Goal: Information Seeking & Learning: Find specific fact

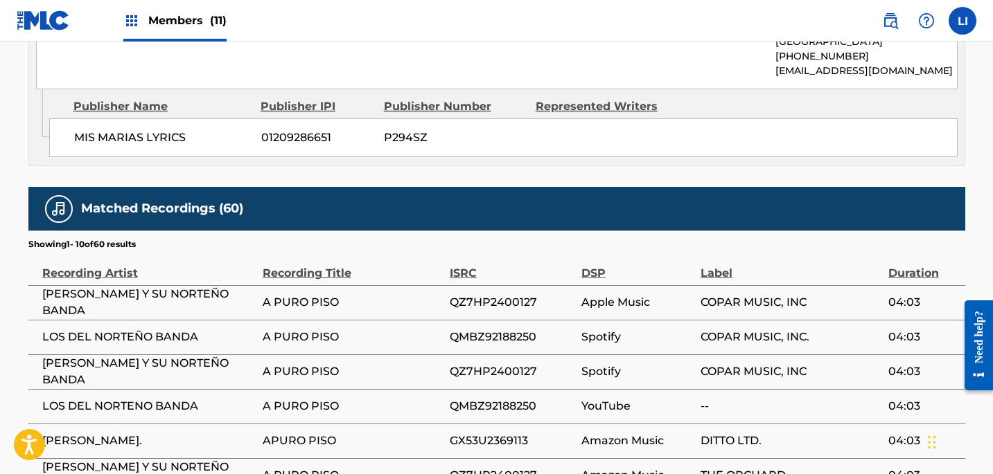
scroll to position [797, 0]
click at [195, 29] on div "Members (11)" at bounding box center [174, 20] width 103 height 41
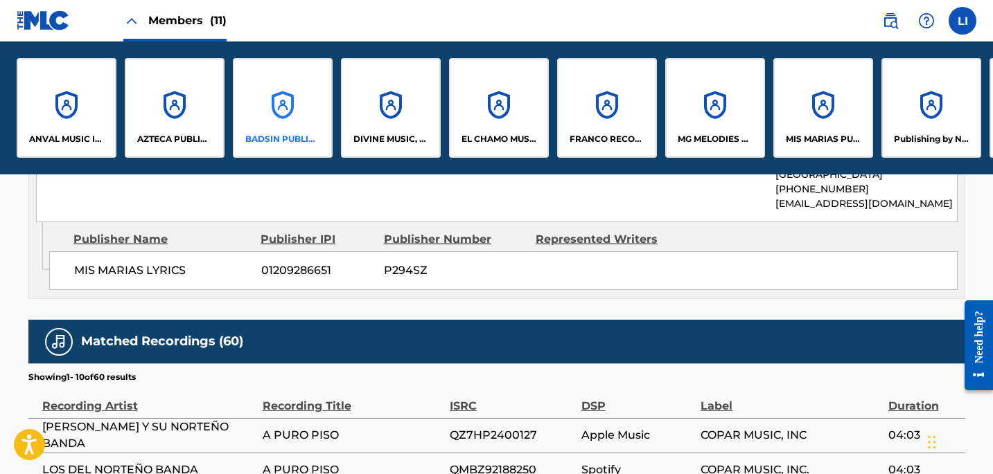
scroll to position [930, 0]
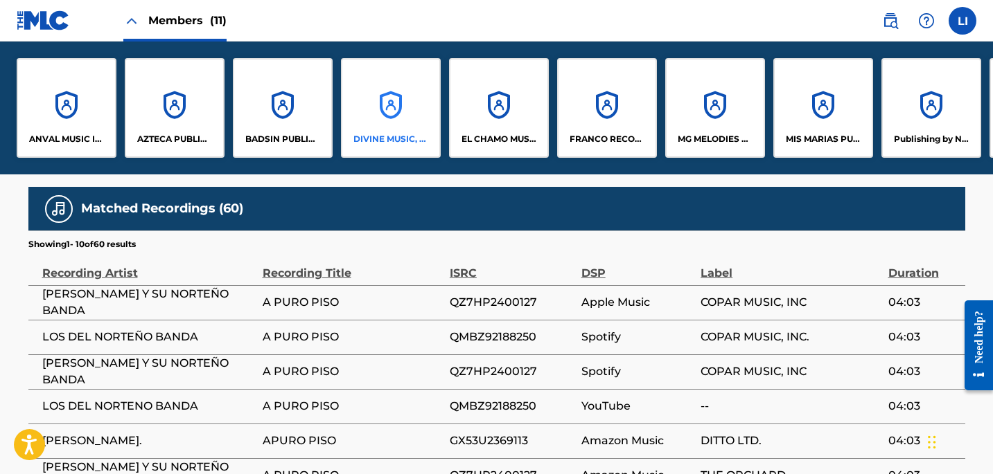
click at [371, 94] on div "DIVINE MUSIC, INC." at bounding box center [391, 108] width 100 height 100
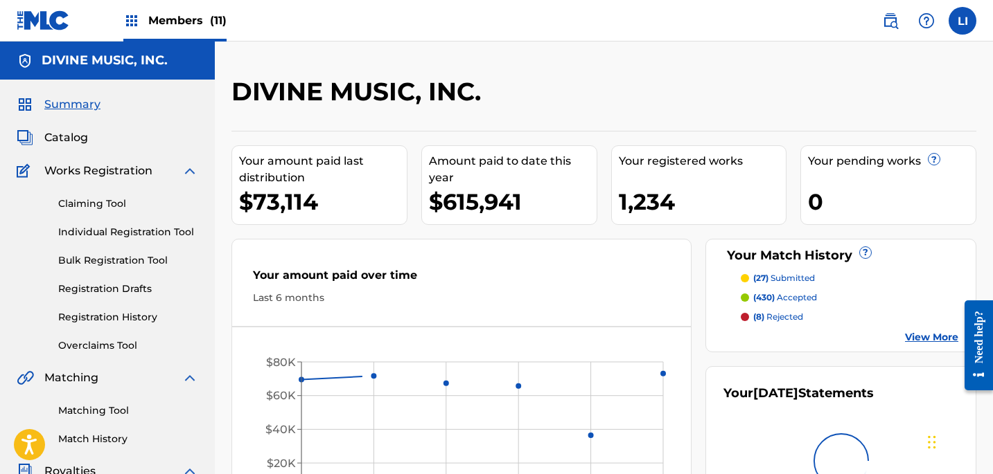
drag, startPoint x: 70, startPoint y: 123, endPoint x: 68, endPoint y: 134, distance: 11.3
click at [70, 123] on div "Summary Catalog Works Registration Claiming Tool Individual Registration Tool B…" at bounding box center [107, 436] width 215 height 713
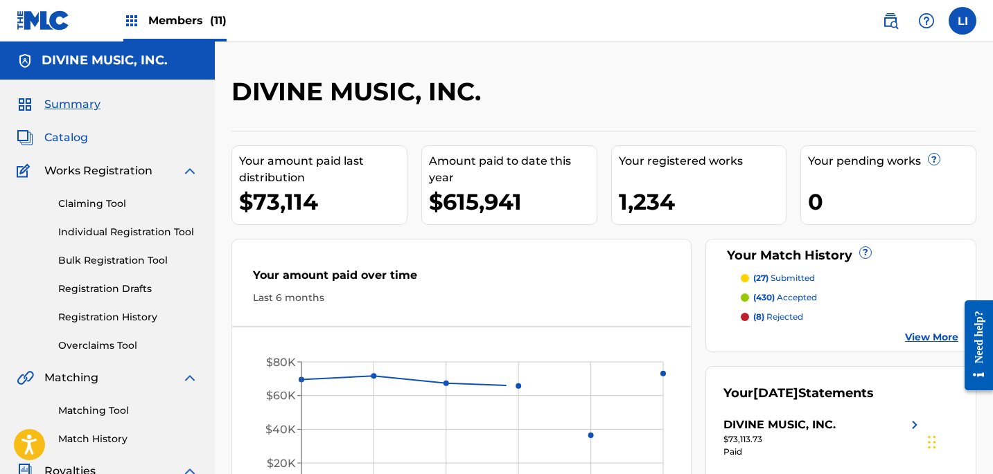
click at [68, 134] on span "Catalog" at bounding box center [66, 138] width 44 height 17
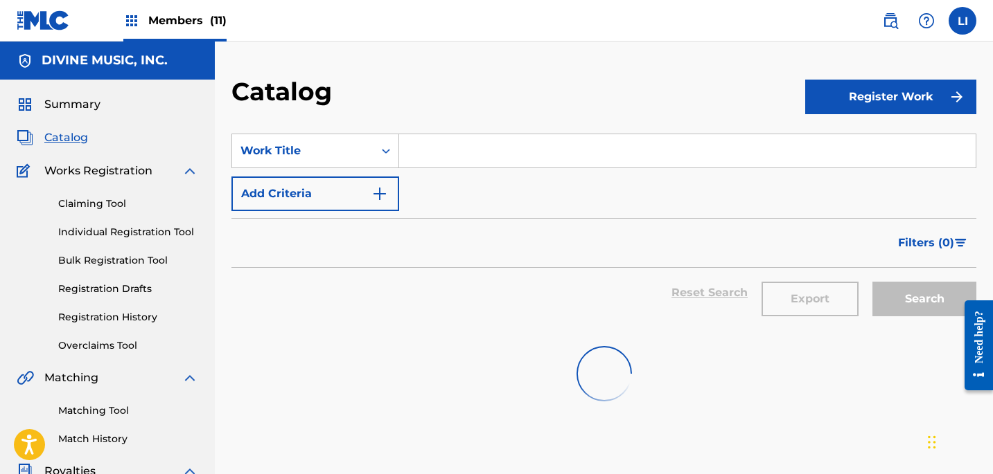
click at [461, 163] on input "Search Form" at bounding box center [687, 150] width 576 height 33
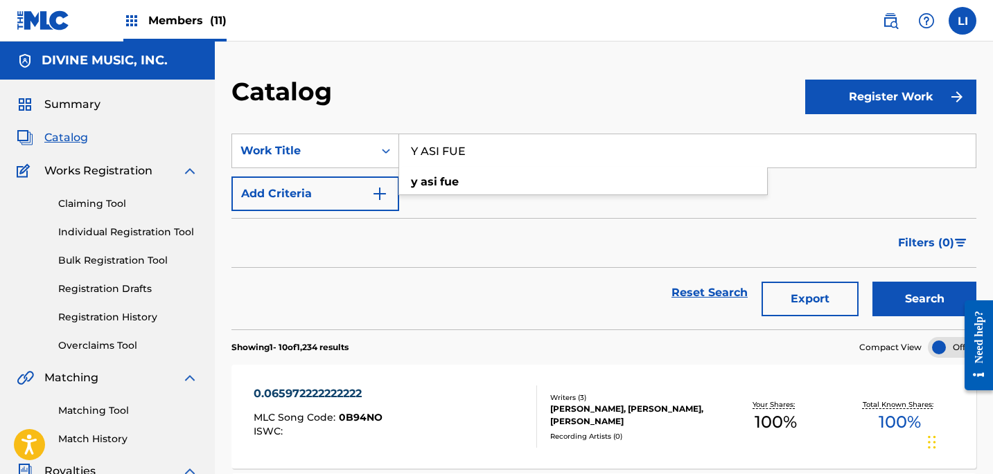
type input "Y ASI FUE"
click at [872, 282] on button "Search" at bounding box center [924, 299] width 104 height 35
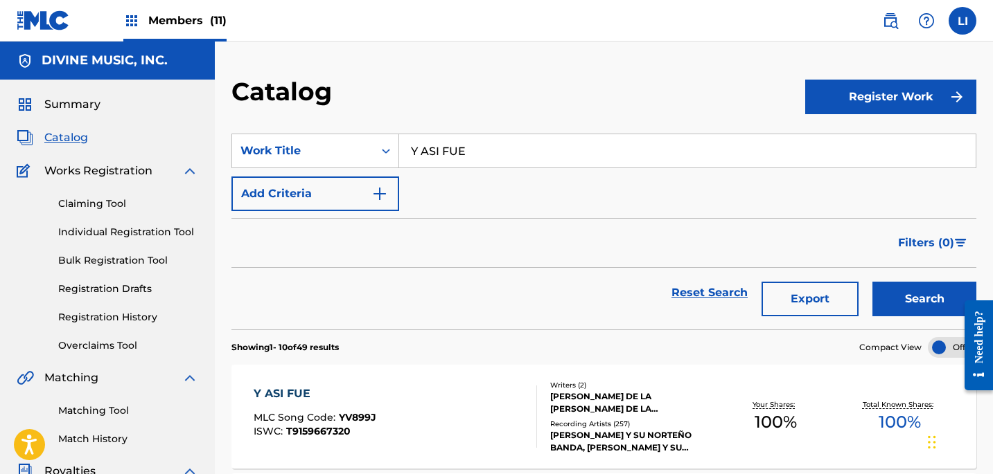
click at [397, 382] on div "Y ASI FUE MLC Song Code : YV899J ISWC : T9159667320 Writers ( 2 ) [PERSON_NAME]…" at bounding box center [603, 417] width 745 height 104
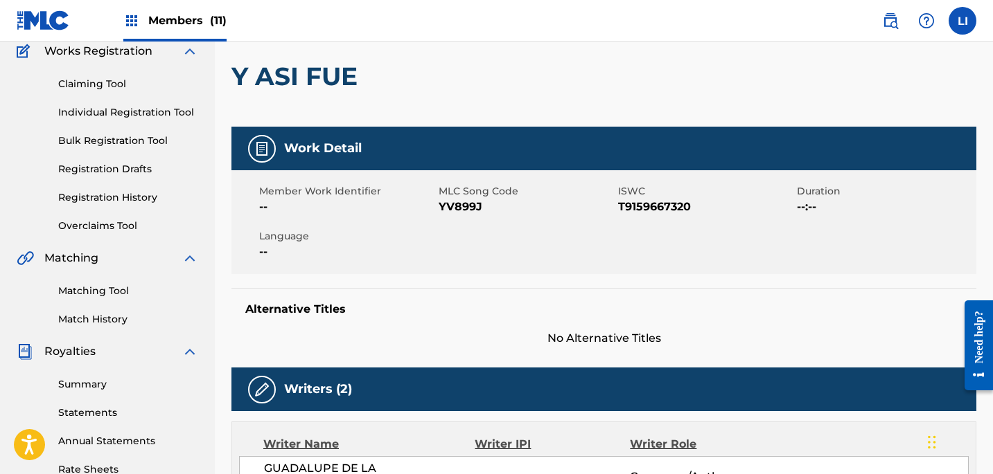
scroll to position [159, 0]
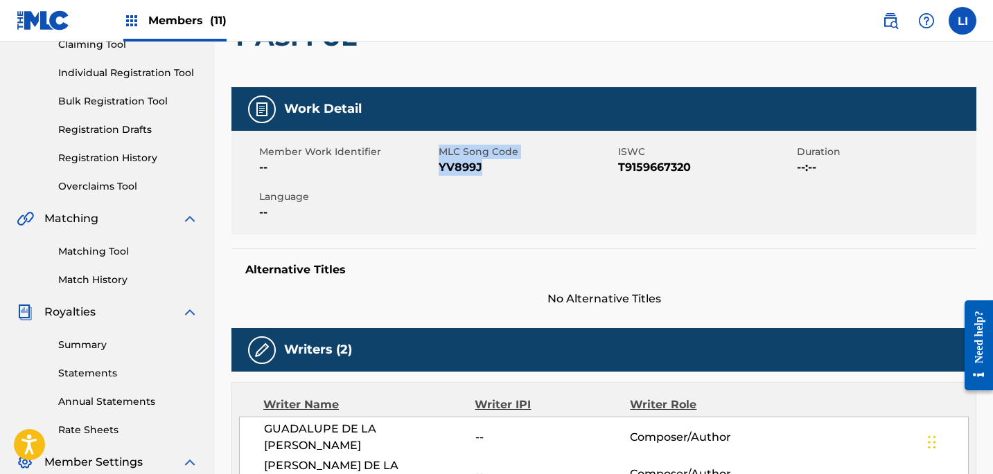
drag, startPoint x: 483, startPoint y: 167, endPoint x: 438, endPoint y: 168, distance: 45.0
click at [438, 168] on span "YV899J" at bounding box center [526, 167] width 176 height 17
drag, startPoint x: 452, startPoint y: 165, endPoint x: 493, endPoint y: 166, distance: 41.6
click at [458, 166] on span "YV899J" at bounding box center [526, 167] width 176 height 17
drag, startPoint x: 485, startPoint y: 167, endPoint x: 470, endPoint y: 172, distance: 15.3
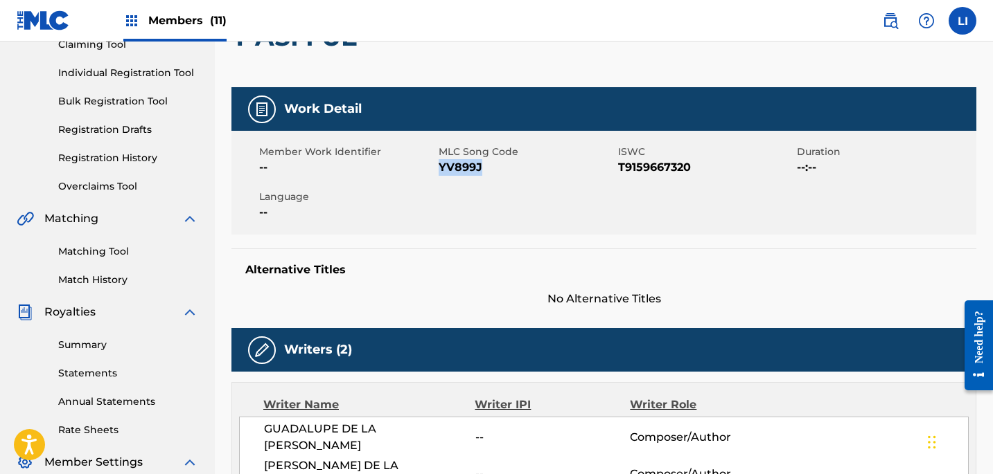
click at [442, 167] on span "YV899J" at bounding box center [526, 167] width 176 height 17
copy span "V899J"
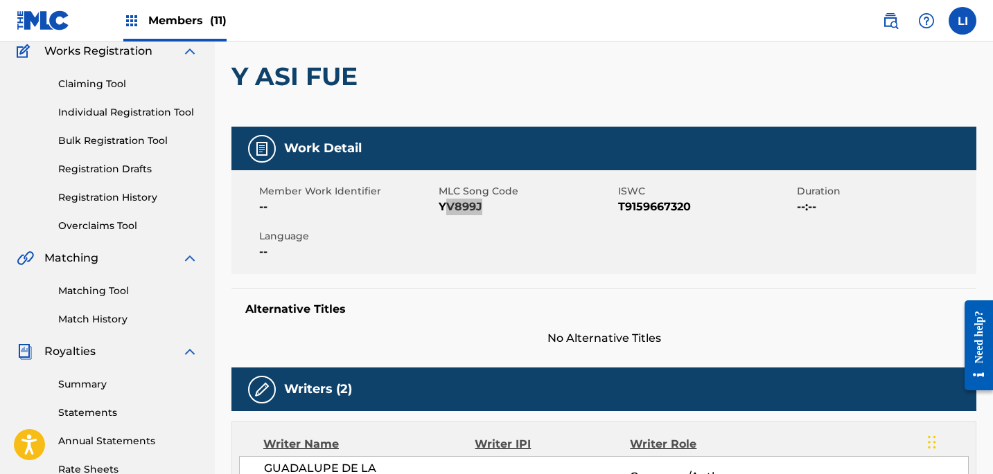
scroll to position [21, 0]
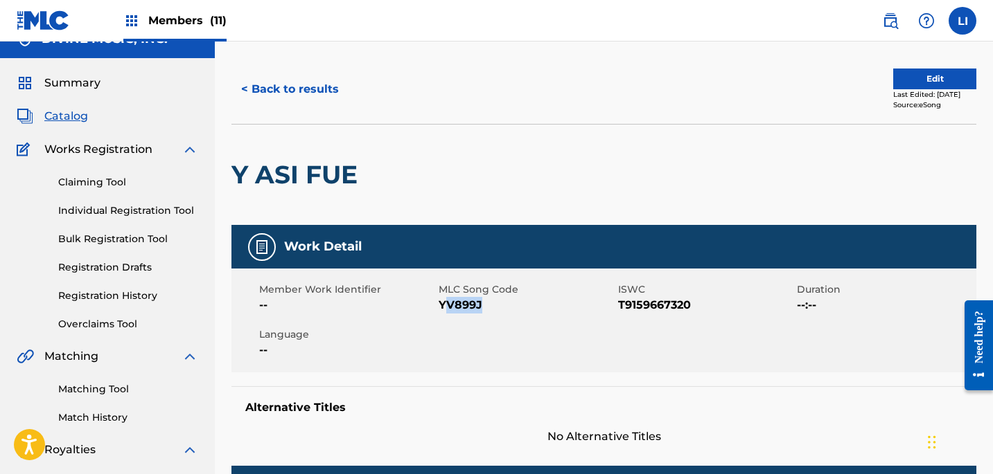
click at [81, 117] on span "Catalog" at bounding box center [66, 116] width 44 height 17
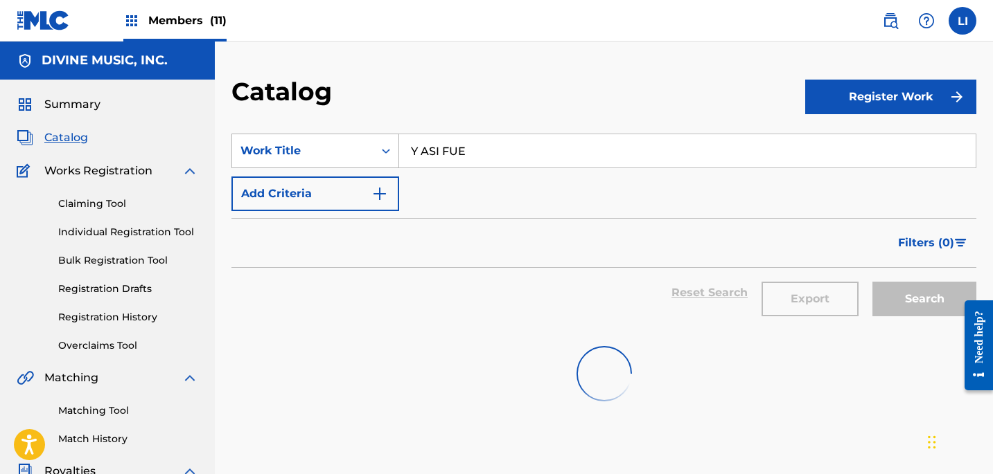
drag, startPoint x: 382, startPoint y: 138, endPoint x: 320, endPoint y: 136, distance: 61.7
click at [338, 135] on div "SearchWithCriteria06628750-7571-445d-abba-0d77621eeadd Work Title Y ASI FUE" at bounding box center [603, 151] width 745 height 35
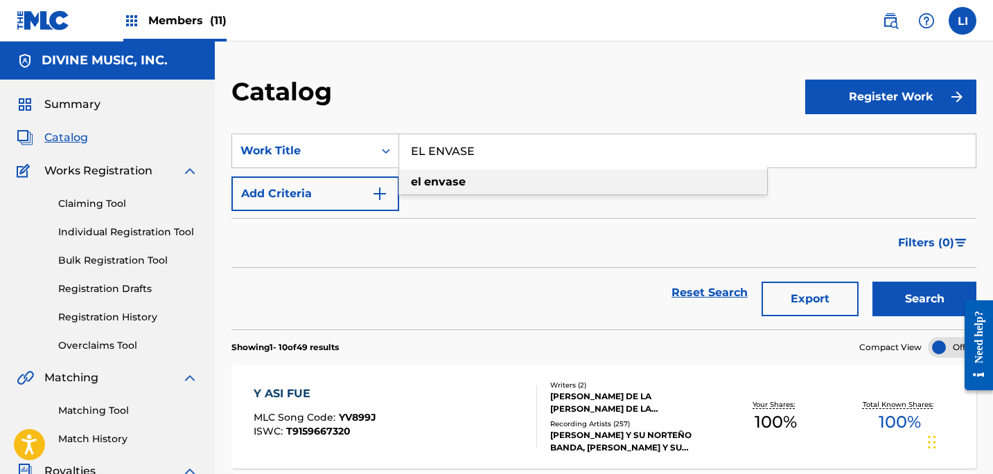
click at [447, 172] on div "el envase" at bounding box center [583, 182] width 368 height 25
type input "el envase"
click at [872, 282] on button "Search" at bounding box center [924, 299] width 104 height 35
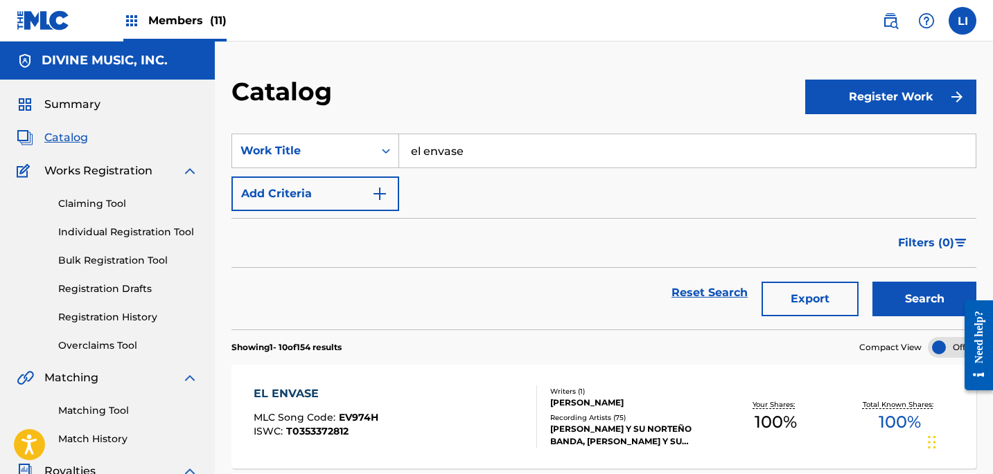
click at [444, 399] on div "EL ENVASE MLC Song Code : EV974H ISWC : T0353372812" at bounding box center [395, 417] width 283 height 62
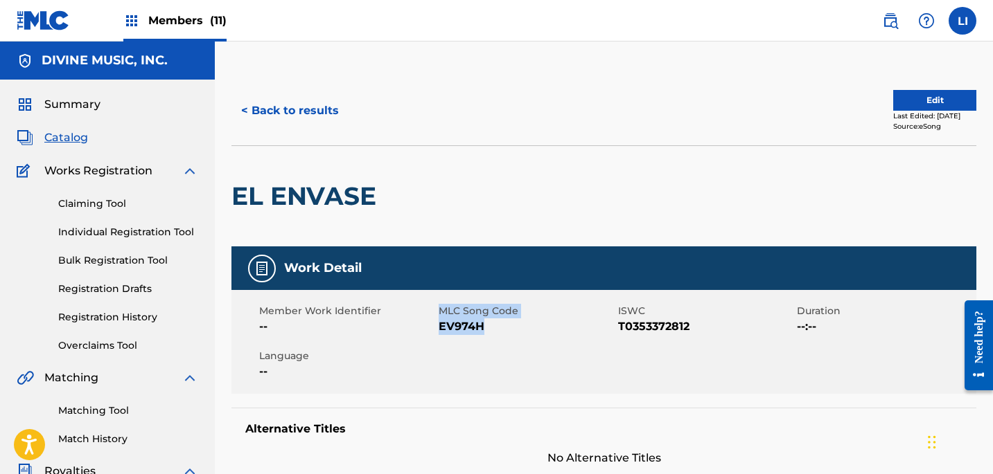
drag, startPoint x: 491, startPoint y: 341, endPoint x: 435, endPoint y: 334, distance: 56.5
click at [438, 330] on div "Member Work Identifier -- MLC Song Code EV974H ISWC T0353372812 Duration --:-- …" at bounding box center [603, 342] width 745 height 104
copy div "MLC Song Code EV974H"
click at [493, 330] on span "EV974H" at bounding box center [526, 327] width 176 height 17
drag, startPoint x: 483, startPoint y: 324, endPoint x: 441, endPoint y: 323, distance: 41.6
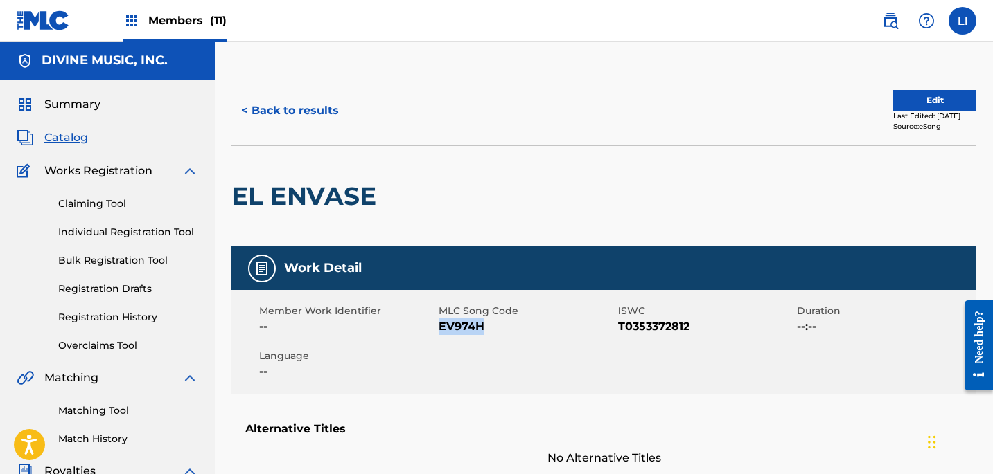
click at [441, 323] on span "EV974H" at bounding box center [526, 327] width 176 height 17
copy span "EV974H"
click at [304, 100] on button "< Back to results" at bounding box center [289, 111] width 117 height 35
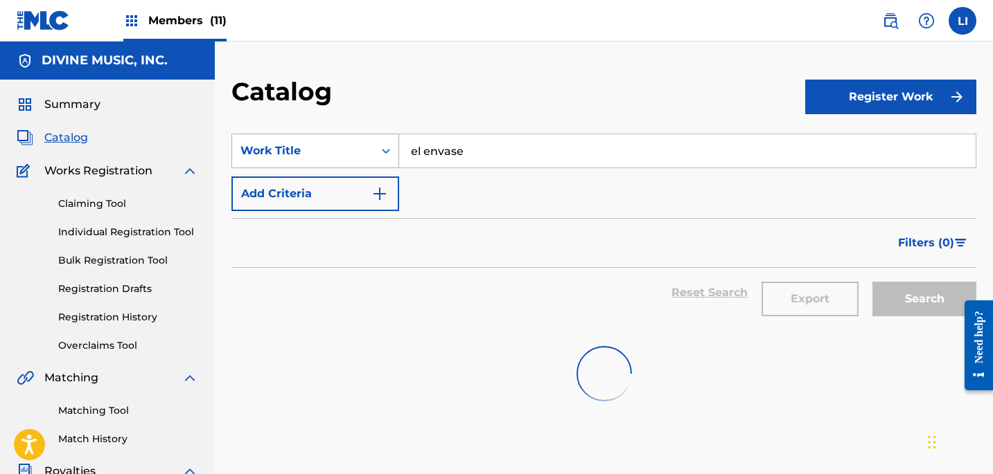
drag, startPoint x: 382, startPoint y: 142, endPoint x: 322, endPoint y: 134, distance: 60.7
click at [323, 134] on div "SearchWithCriteria06628750-7571-445d-abba-0d77621eeadd Work Title el envase" at bounding box center [603, 151] width 745 height 35
paste input "TE HUBIERAS IDO ANTES"
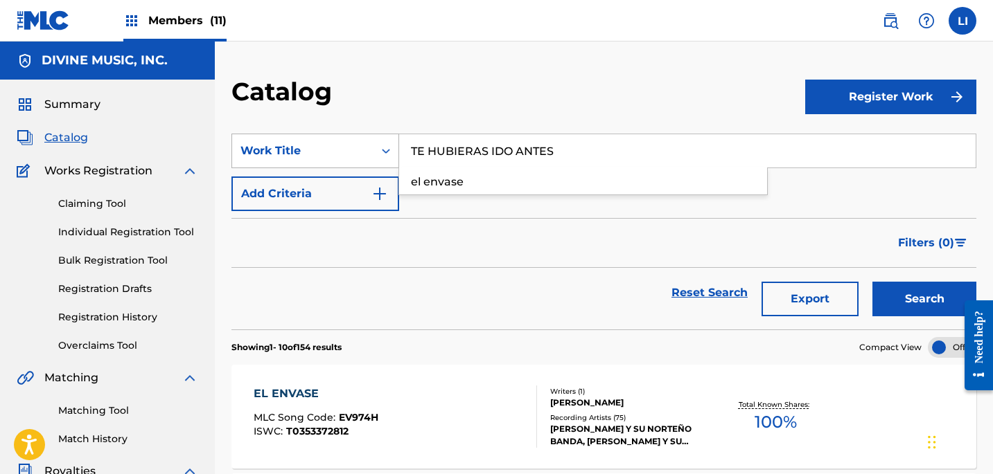
type input "TE HUBIERAS IDO ANTES"
click at [872, 282] on button "Search" at bounding box center [924, 299] width 104 height 35
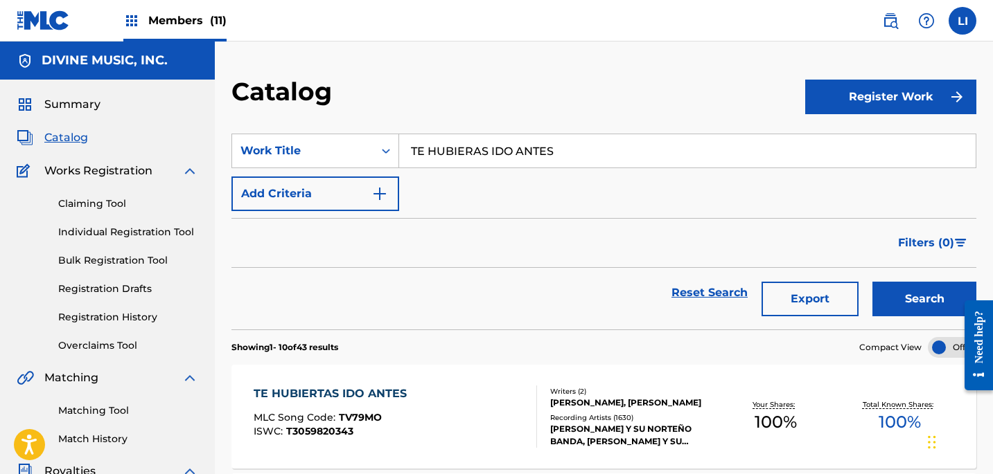
click at [511, 411] on div "TE HUBIERTAS IDO ANTES MLC Song Code : TV79MO ISWC : T3059820343" at bounding box center [395, 417] width 283 height 62
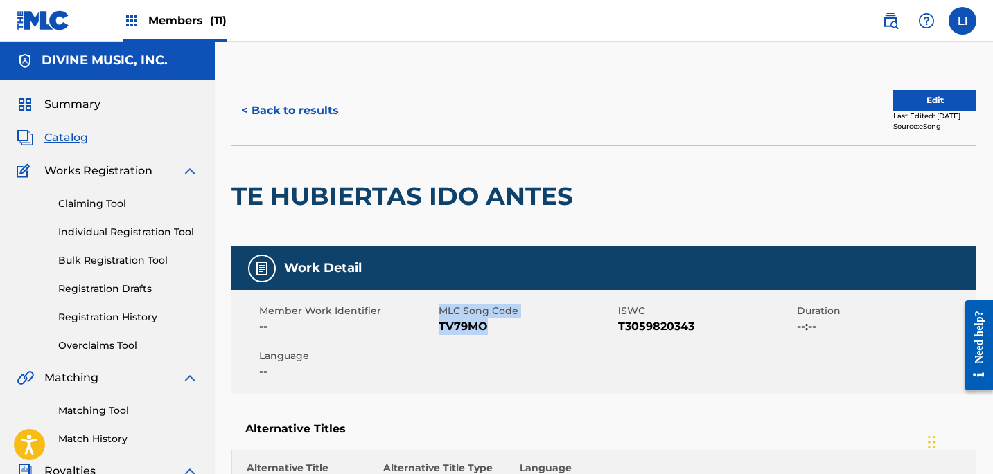
drag, startPoint x: 480, startPoint y: 323, endPoint x: 439, endPoint y: 323, distance: 40.9
click at [438, 323] on span "TV79MO" at bounding box center [526, 327] width 176 height 17
copy div "MLC Song Code TV79MO"
drag, startPoint x: 571, startPoint y: 333, endPoint x: 522, endPoint y: 330, distance: 49.3
click at [540, 332] on span "TV79MO" at bounding box center [526, 327] width 176 height 17
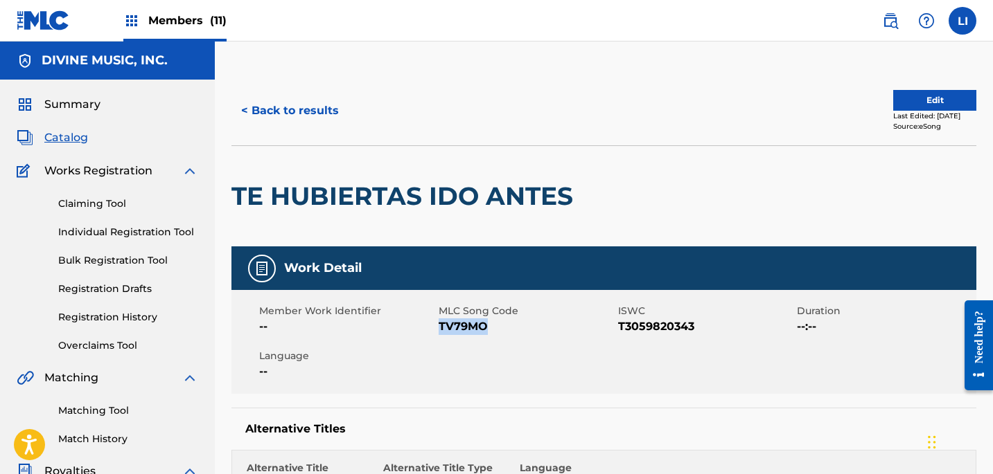
drag, startPoint x: 517, startPoint y: 329, endPoint x: 441, endPoint y: 326, distance: 76.2
click at [441, 326] on span "TV79MO" at bounding box center [526, 327] width 176 height 17
copy span "TV79MO"
click at [291, 116] on button "< Back to results" at bounding box center [289, 111] width 117 height 35
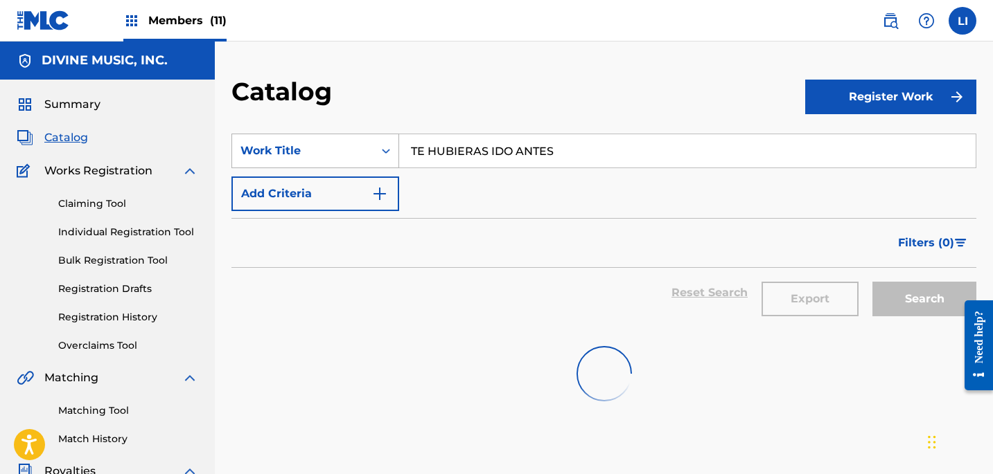
drag, startPoint x: 519, startPoint y: 151, endPoint x: 355, endPoint y: 148, distance: 164.9
click at [362, 148] on div "SearchWithCriteria06628750-7571-445d-abba-0d77621eeadd Work Title TE HUBIERAS I…" at bounding box center [603, 151] width 745 height 35
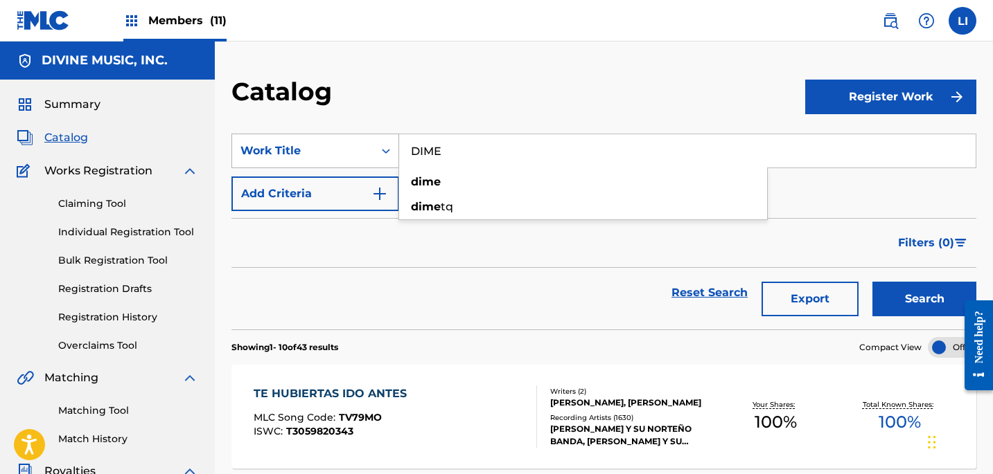
type input "DIME"
click at [872, 282] on button "Search" at bounding box center [924, 299] width 104 height 35
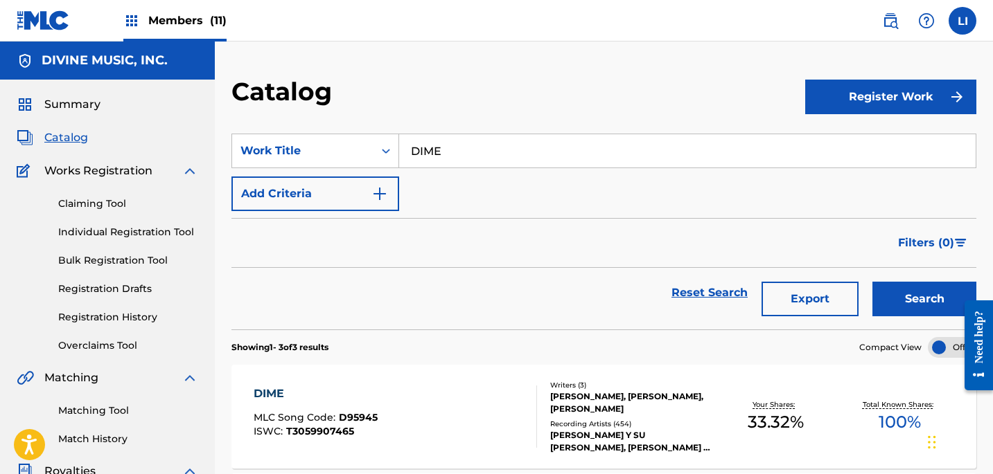
click at [439, 418] on div "DIME MLC Song Code : D95945 ISWC : T3059907465" at bounding box center [395, 417] width 283 height 62
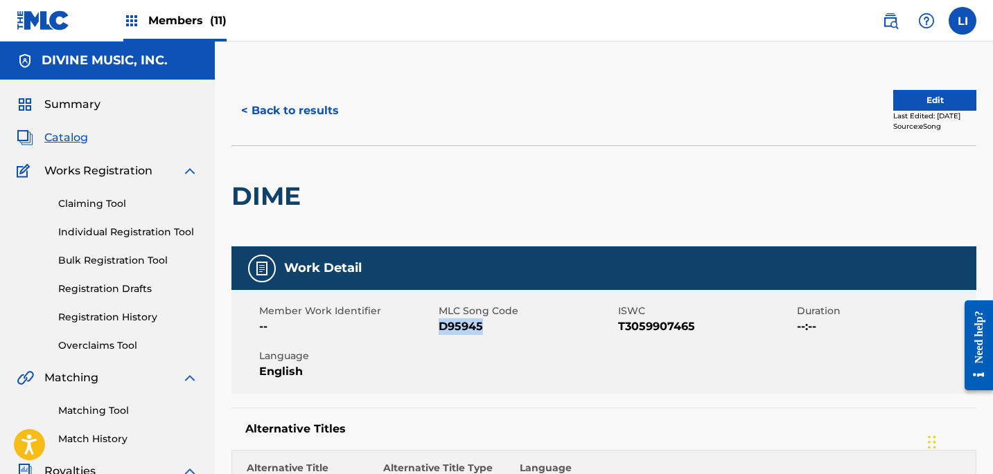
drag, startPoint x: 486, startPoint y: 332, endPoint x: 441, endPoint y: 330, distance: 45.1
click at [441, 330] on span "D95945" at bounding box center [526, 327] width 176 height 17
copy span "D95945"
click at [452, 312] on span "MLC Song Code" at bounding box center [526, 311] width 176 height 15
click at [66, 140] on span "Catalog" at bounding box center [66, 138] width 44 height 17
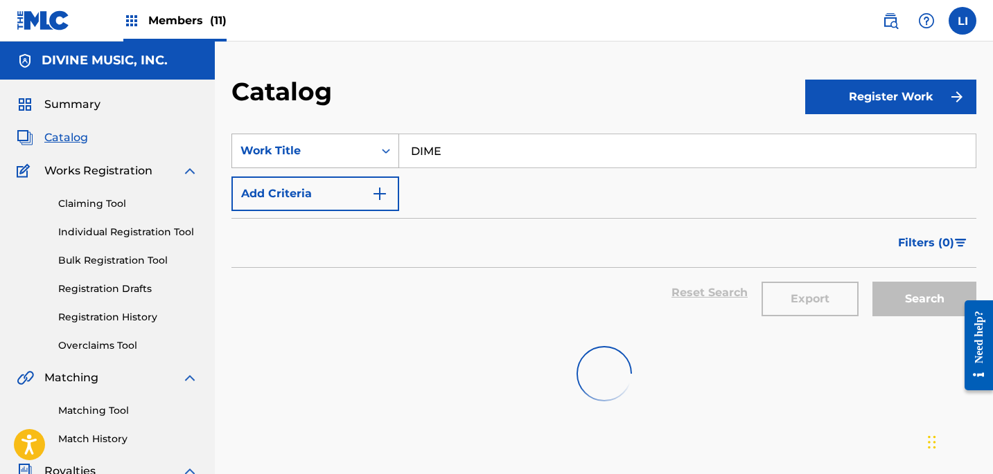
drag, startPoint x: 473, startPoint y: 148, endPoint x: 370, endPoint y: 139, distance: 103.7
click at [386, 141] on div "SearchWithCriteria06628750-7571-445d-abba-0d77621eeadd Work Title DIME" at bounding box center [603, 151] width 745 height 35
paste input "MI CORRIDO"
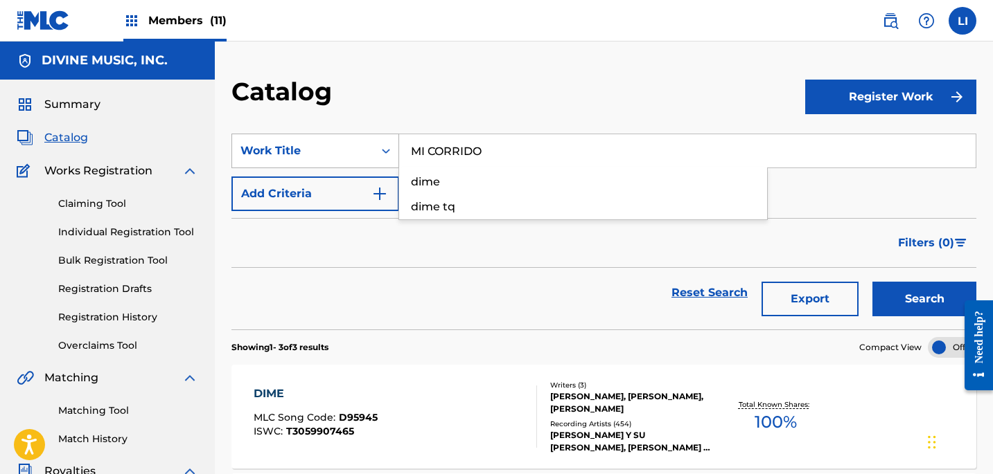
type input "MI CORRIDO"
click at [872, 282] on button "Search" at bounding box center [924, 299] width 104 height 35
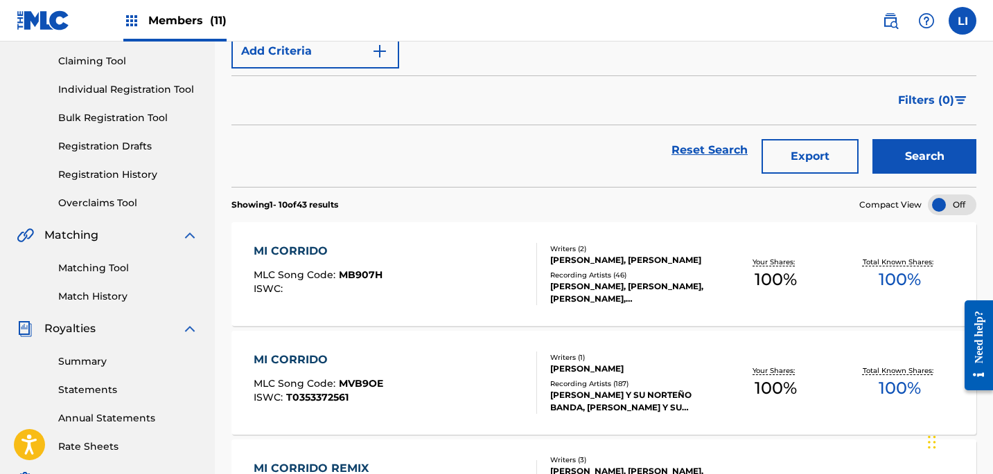
scroll to position [145, 0]
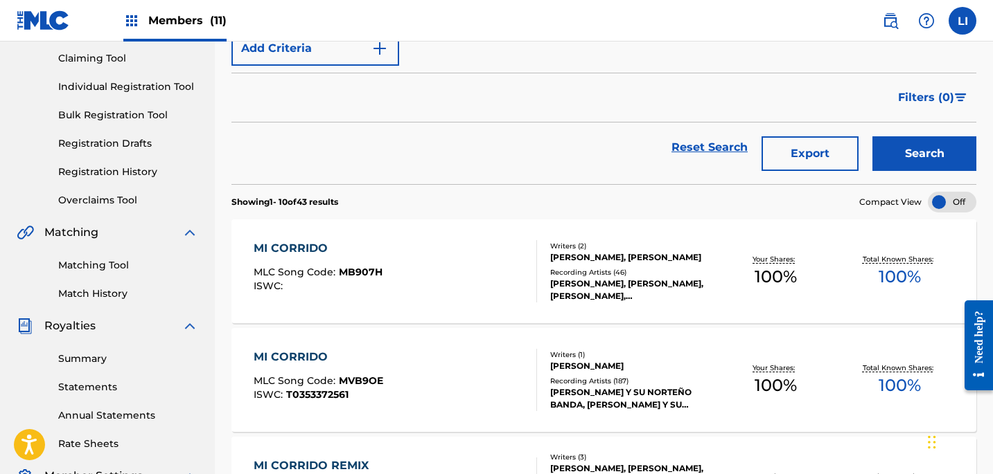
click at [433, 386] on div "MI CORRIDO MLC Song Code : MVB9OE ISWC : T0353372561" at bounding box center [395, 380] width 283 height 62
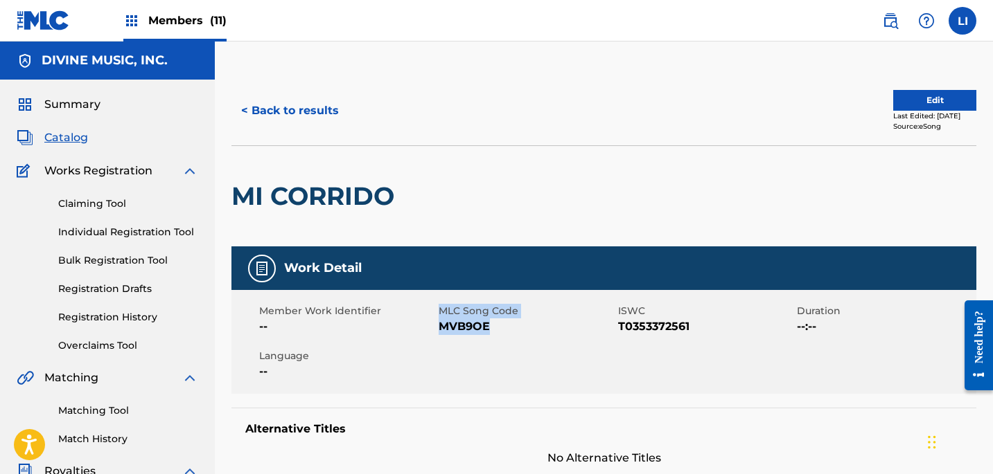
drag, startPoint x: 485, startPoint y: 325, endPoint x: 438, endPoint y: 324, distance: 47.1
click at [438, 324] on span "MVB9OE" at bounding box center [526, 327] width 176 height 17
copy div "MLC Song Code MVB9OE"
drag, startPoint x: 490, startPoint y: 328, endPoint x: 500, endPoint y: 329, distance: 9.8
click at [490, 328] on span "MVB9OE" at bounding box center [526, 327] width 176 height 17
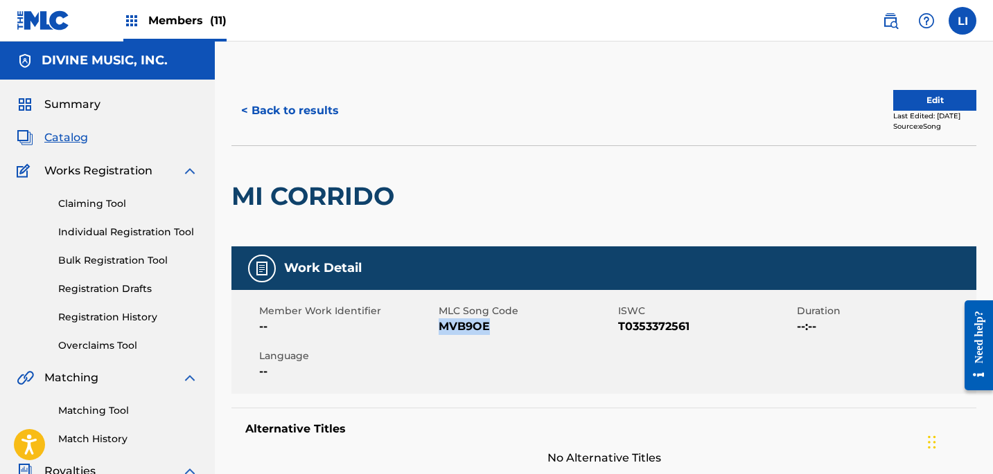
drag, startPoint x: 500, startPoint y: 329, endPoint x: 438, endPoint y: 328, distance: 61.6
click at [438, 328] on span "MVB9OE" at bounding box center [526, 327] width 176 height 17
copy span "MVB9OE"
click at [319, 116] on button "< Back to results" at bounding box center [289, 111] width 117 height 35
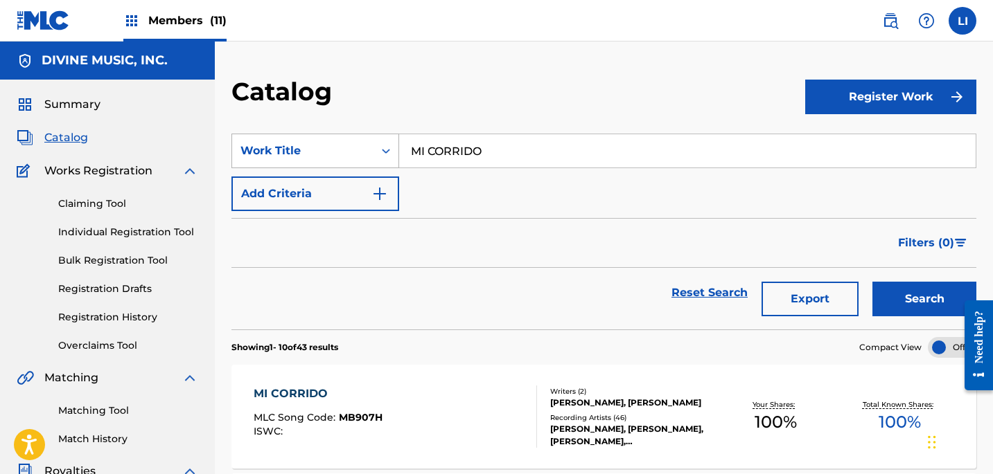
drag, startPoint x: 482, startPoint y: 154, endPoint x: 344, endPoint y: 156, distance: 137.8
click at [352, 155] on div "SearchWithCriteria06628750-7571-445d-abba-0d77621eeadd Work Title MI CORRIDO" at bounding box center [603, 151] width 745 height 35
type input "YO TE ADVERTI"
click at [872, 282] on button "Search" at bounding box center [924, 299] width 104 height 35
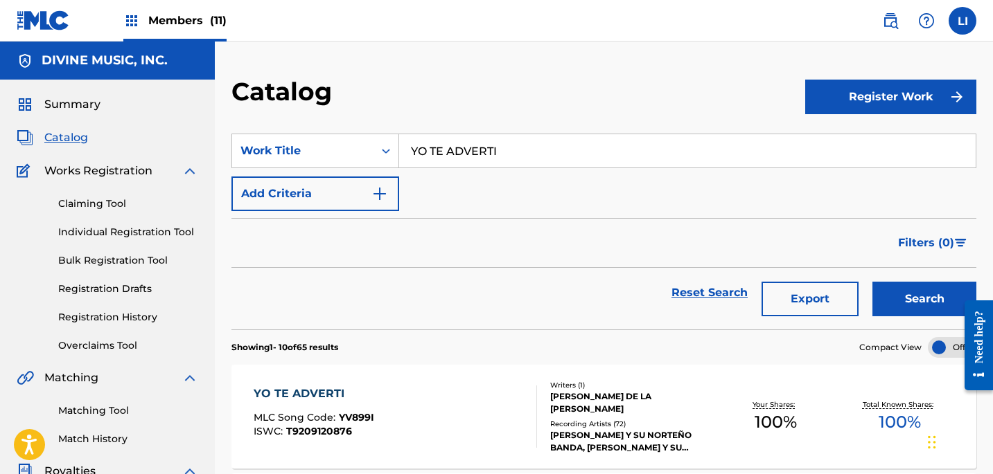
click at [436, 370] on div "YO TE ADVERTI MLC Song Code : YV899I ISWC : T9209120876 Writers ( 1 ) [PERSON_N…" at bounding box center [603, 417] width 745 height 104
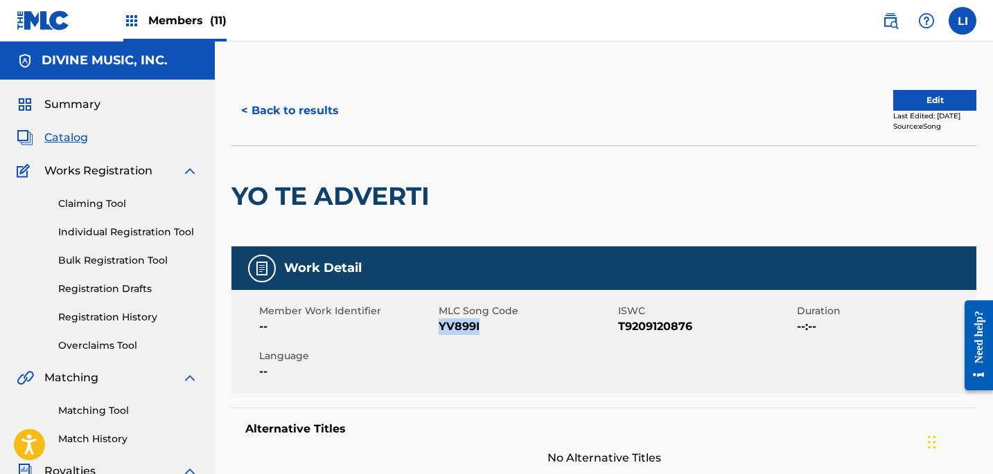
drag, startPoint x: 495, startPoint y: 333, endPoint x: 439, endPoint y: 328, distance: 56.3
click at [439, 328] on span "YV899I" at bounding box center [526, 327] width 176 height 17
copy span "YV899I"
click at [319, 125] on button "< Back to results" at bounding box center [289, 111] width 117 height 35
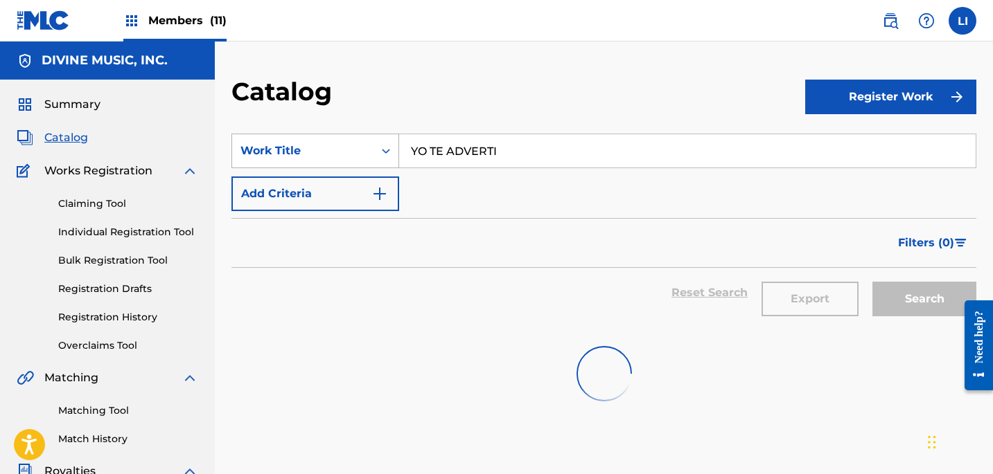
drag, startPoint x: 527, startPoint y: 150, endPoint x: 346, endPoint y: 148, distance: 181.5
click at [391, 143] on div "SearchWithCriteria06628750-7571-445d-abba-0d77621eeadd Work Title YO TE ADVERTI" at bounding box center [603, 151] width 745 height 35
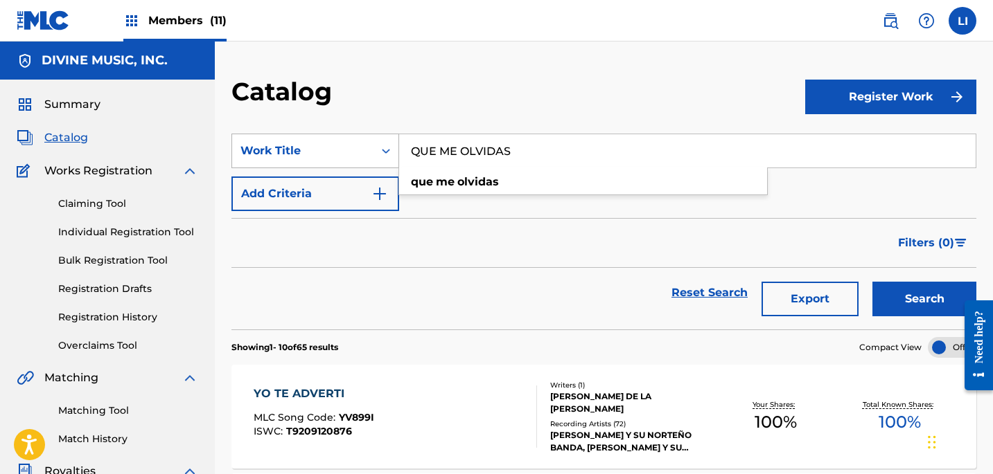
type input "QUE ME OLVIDAS"
click at [872, 282] on button "Search" at bounding box center [924, 299] width 104 height 35
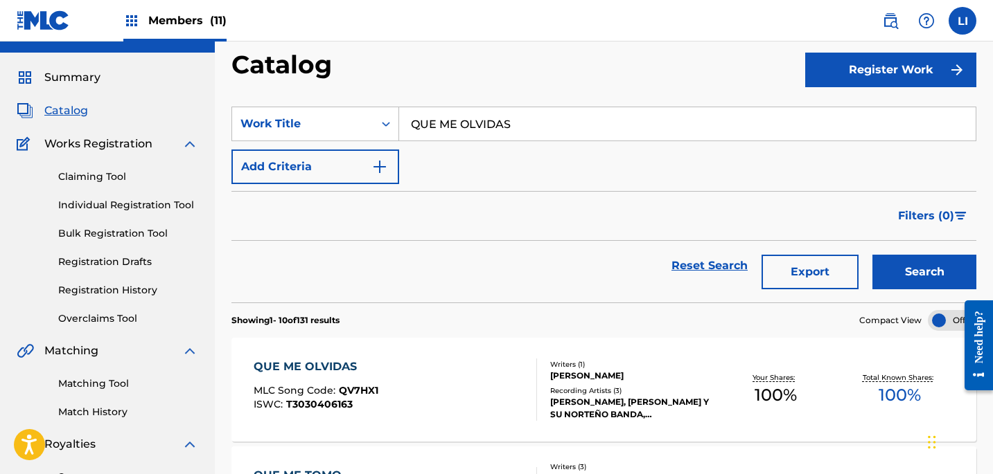
scroll to position [99, 0]
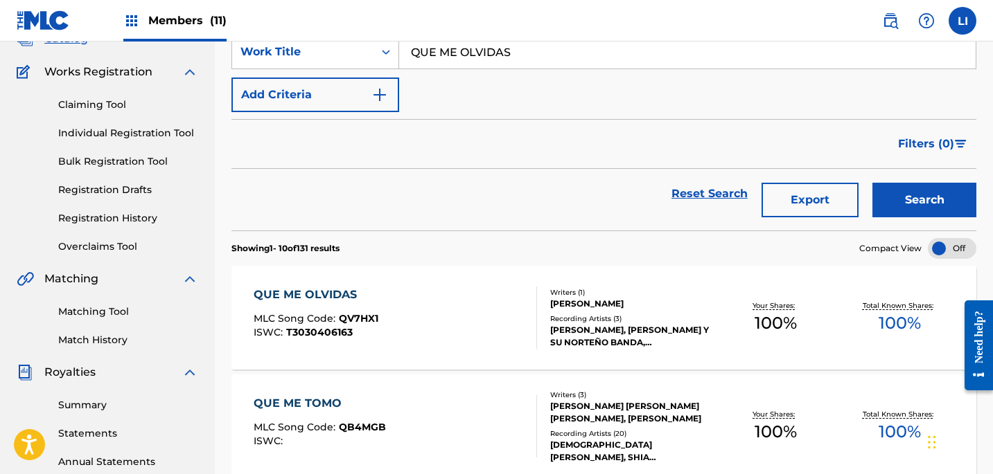
click at [428, 319] on div "QUE ME OLVIDAS MLC Song Code : QV7HX1 ISWC : T3030406163" at bounding box center [395, 318] width 283 height 62
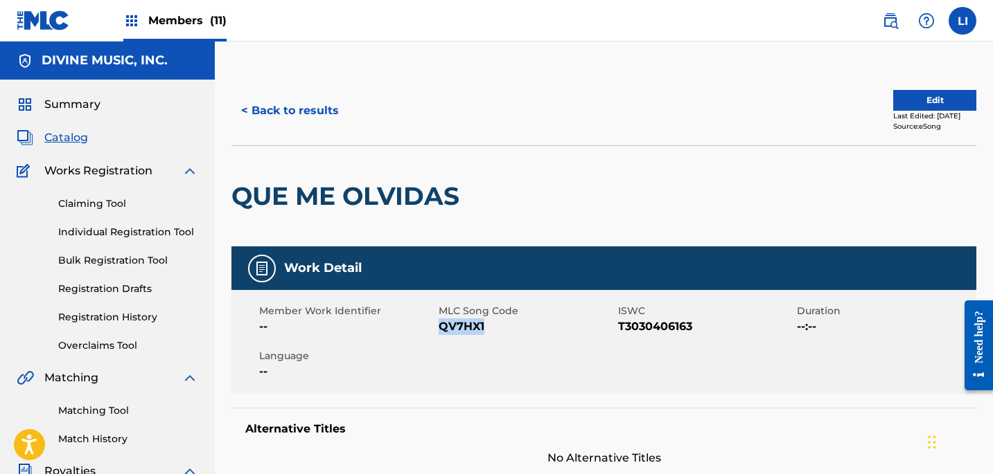
drag, startPoint x: 501, startPoint y: 322, endPoint x: 441, endPoint y: 324, distance: 61.0
click at [440, 323] on span "QV7HX1" at bounding box center [526, 327] width 176 height 17
copy span "QV7HX1"
click at [275, 114] on button "< Back to results" at bounding box center [289, 111] width 117 height 35
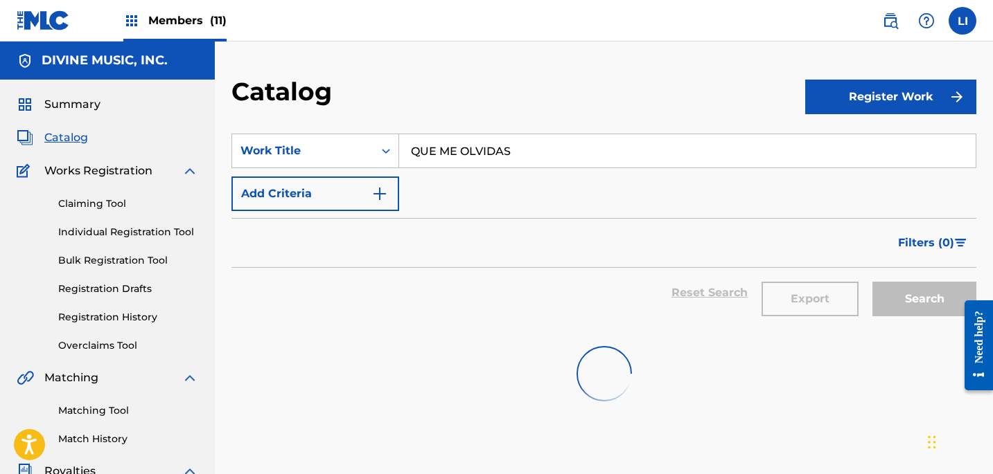
scroll to position [99, 0]
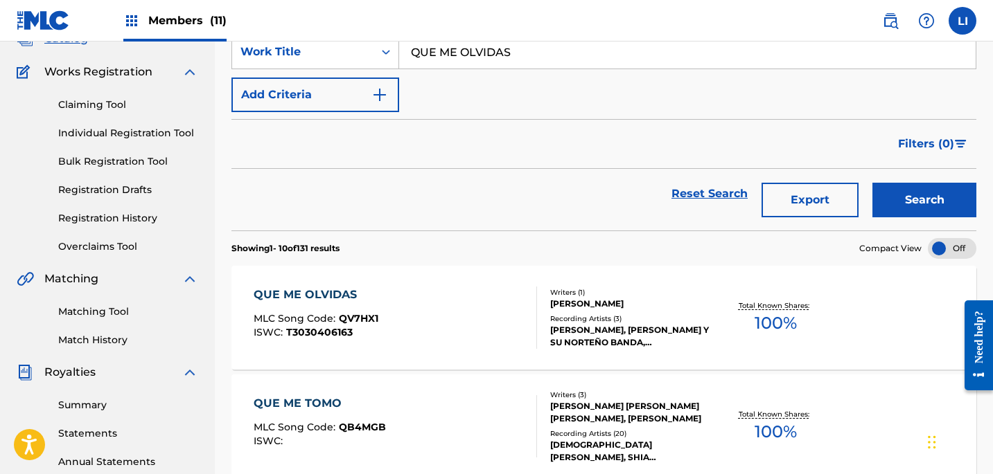
click at [500, 62] on input "QUE ME OLVIDAS" at bounding box center [687, 51] width 576 height 33
click at [500, 61] on input "QUE ME OLVIDAS" at bounding box center [687, 51] width 576 height 33
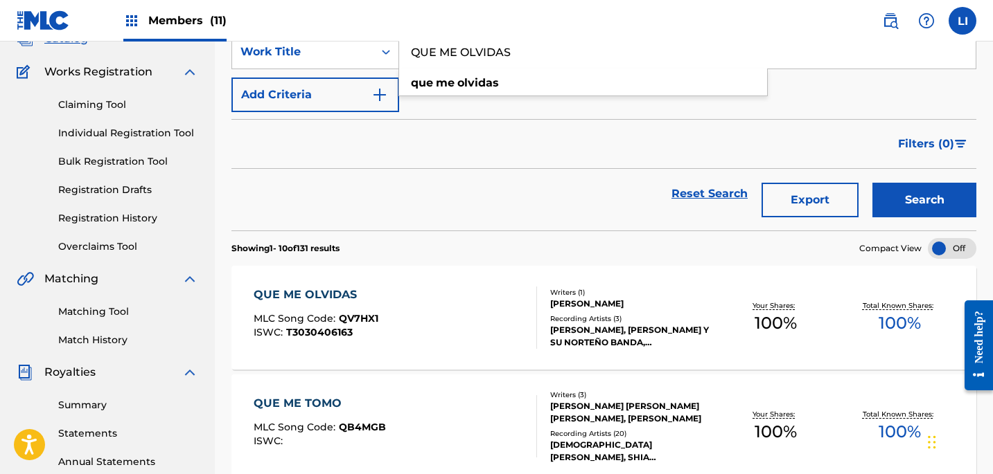
click at [500, 61] on input "QUE ME OLVIDAS" at bounding box center [687, 51] width 576 height 33
type input "y me da verguenza"
click at [872, 183] on button "Search" at bounding box center [924, 200] width 104 height 35
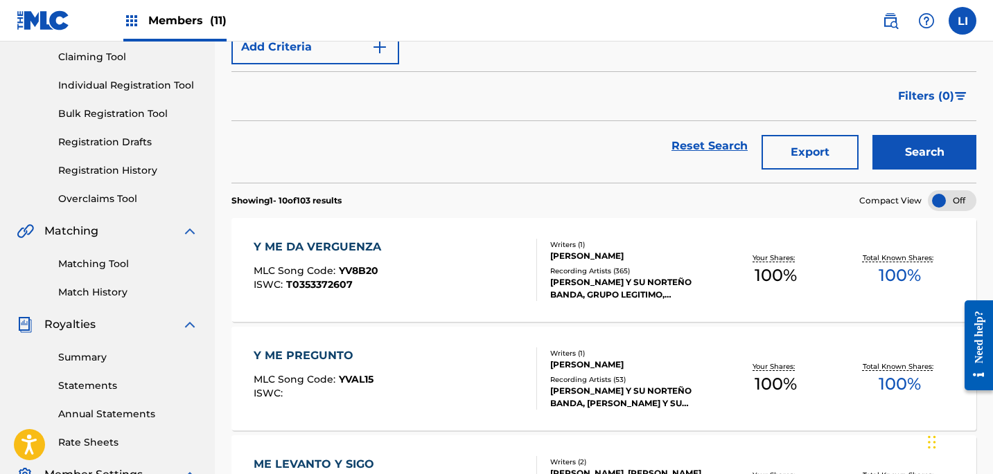
scroll to position [161, 0]
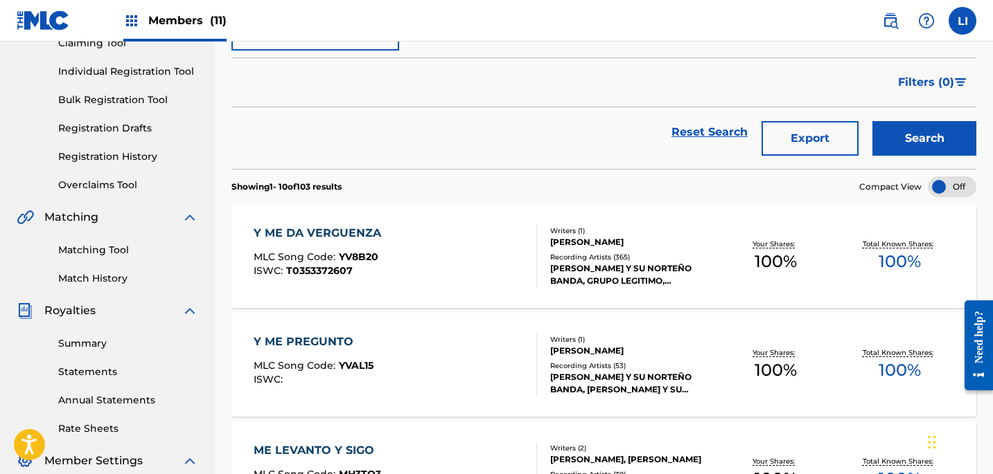
click at [461, 242] on div "Y ME DA VERGUENZA MLC Song Code : YV8B20 ISWC : T0353372607" at bounding box center [395, 256] width 283 height 62
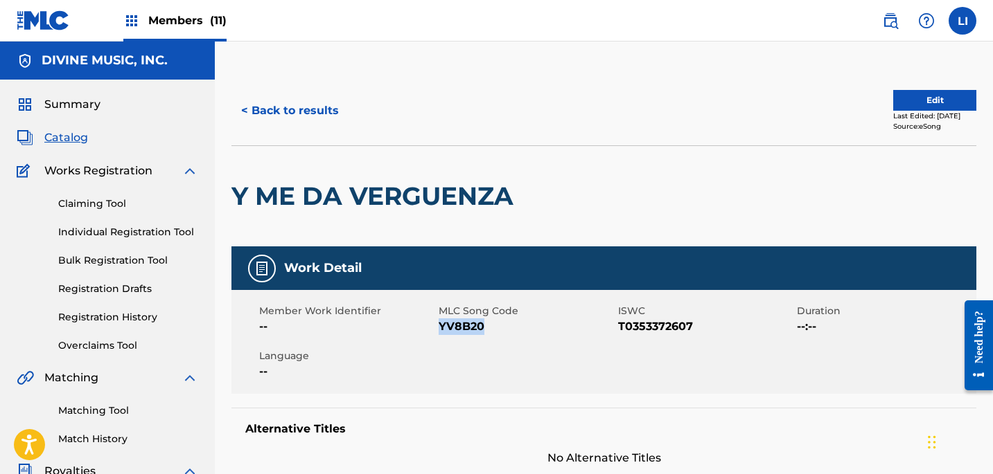
drag, startPoint x: 488, startPoint y: 328, endPoint x: 839, endPoint y: 366, distance: 353.9
click at [439, 325] on span "YV8B20" at bounding box center [526, 327] width 176 height 17
click at [294, 112] on button "< Back to results" at bounding box center [289, 111] width 117 height 35
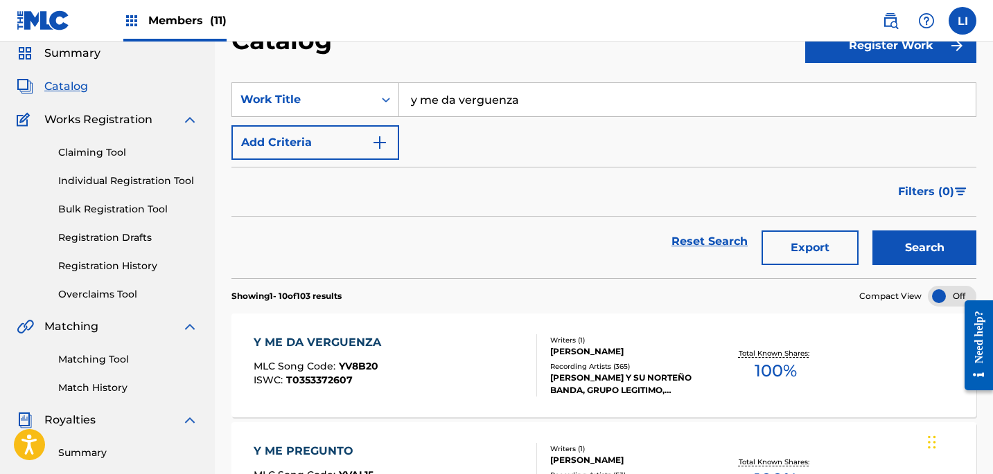
scroll to position [23, 0]
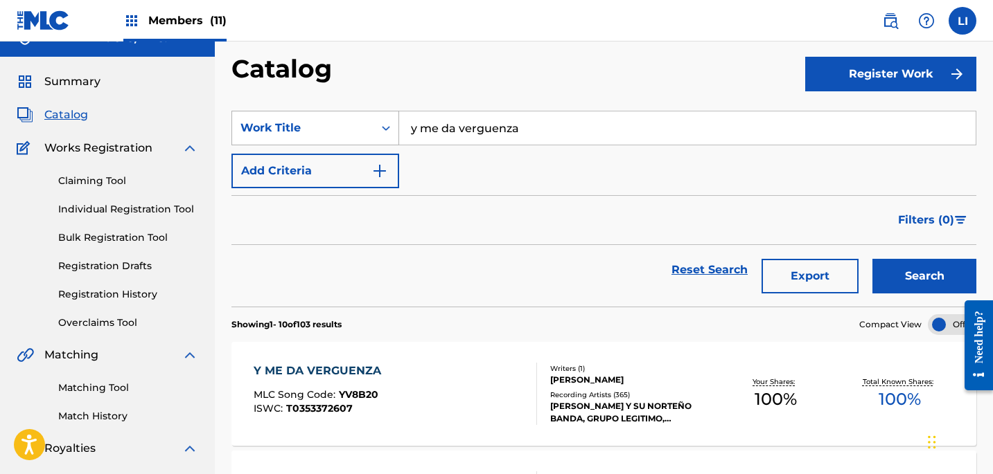
drag, startPoint x: 553, startPoint y: 125, endPoint x: 306, endPoint y: 121, distance: 246.6
click at [308, 121] on div "SearchWithCriteria06628750-7571-445d-abba-0d77621eeadd Work Title y me da vergu…" at bounding box center [603, 128] width 745 height 35
type input "[GEOGRAPHIC_DATA]"
click at [872, 259] on button "Search" at bounding box center [924, 276] width 104 height 35
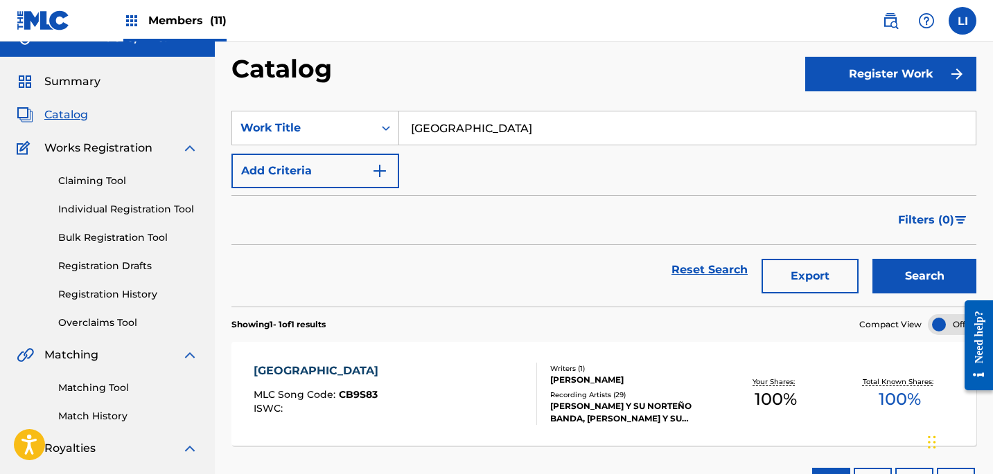
click at [469, 402] on div "CHIAPAS MLC Song Code : CB9S83 ISWC :" at bounding box center [395, 394] width 283 height 62
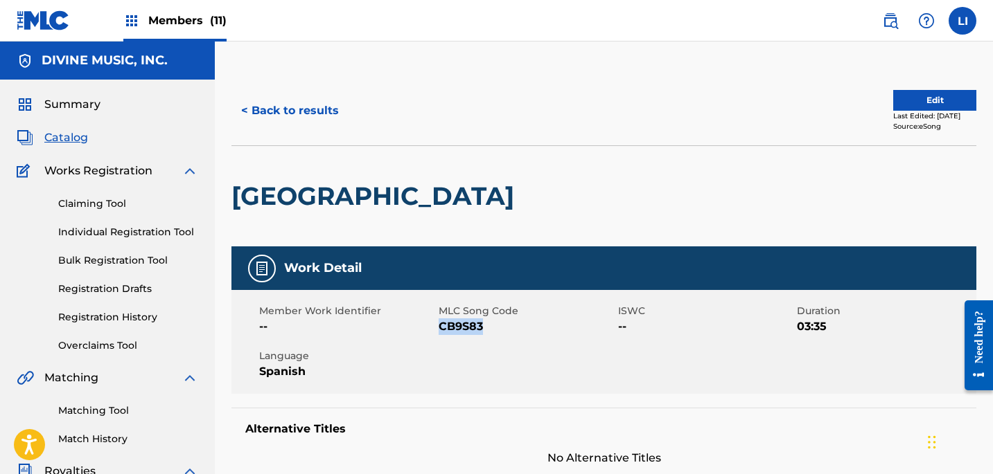
drag, startPoint x: 477, startPoint y: 327, endPoint x: 441, endPoint y: 323, distance: 36.2
click at [441, 323] on span "CB9S83" at bounding box center [526, 327] width 176 height 17
click at [307, 114] on button "< Back to results" at bounding box center [289, 111] width 117 height 35
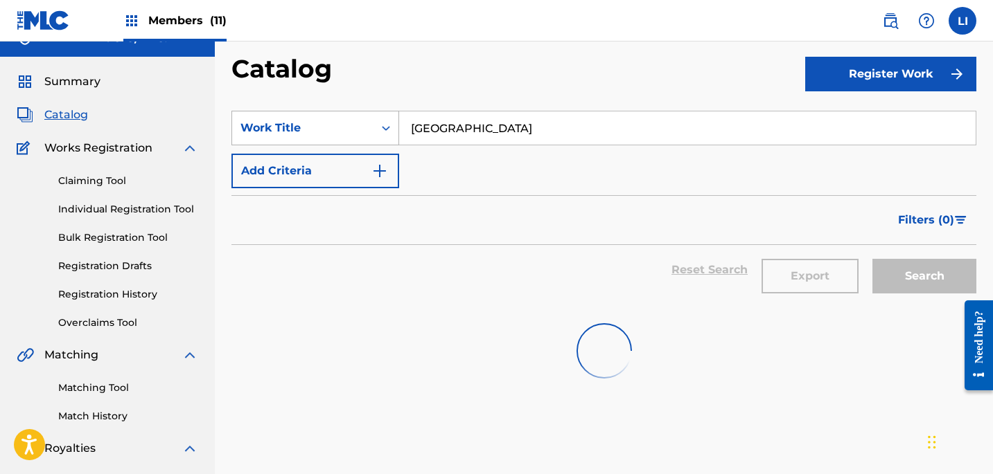
click at [307, 136] on div "Work Title" at bounding box center [302, 128] width 125 height 17
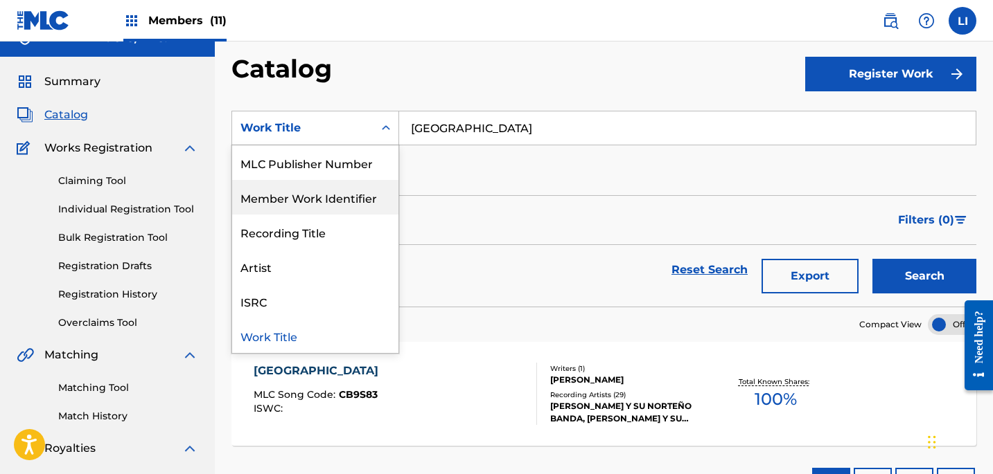
scroll to position [0, 0]
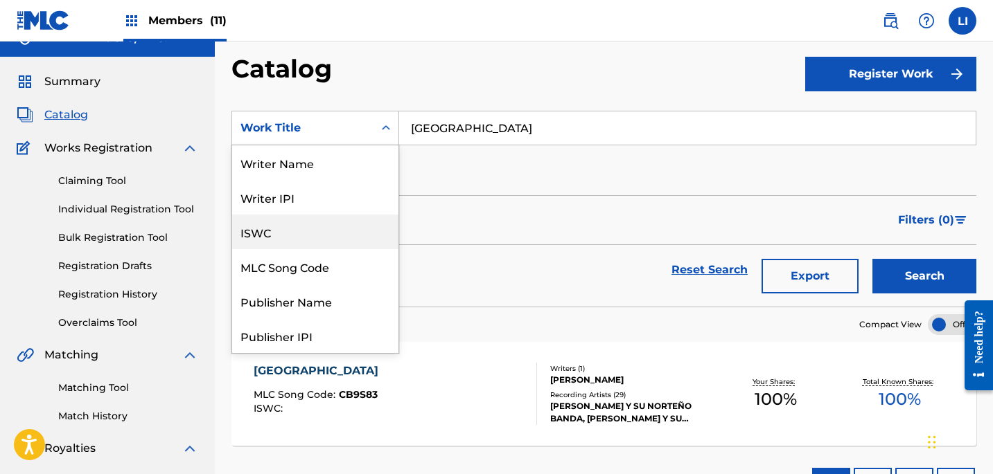
click at [318, 274] on div "MLC Song Code" at bounding box center [315, 266] width 166 height 35
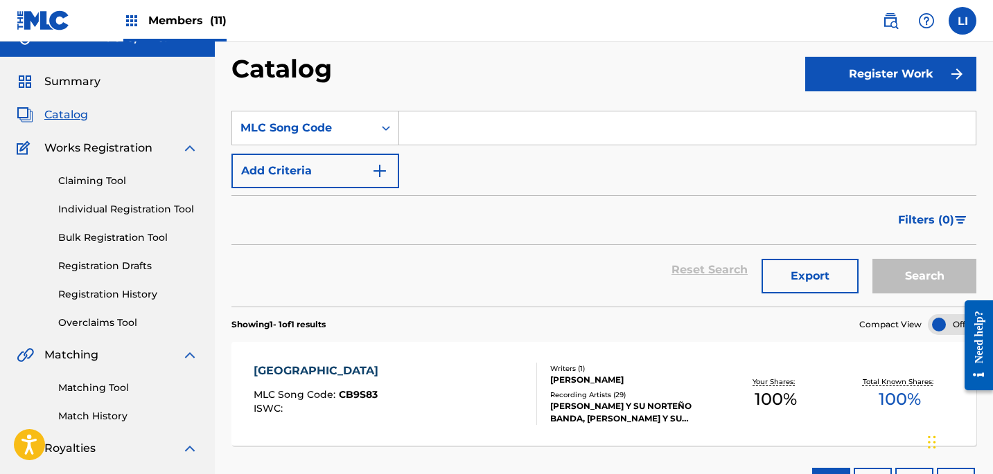
click at [528, 135] on input "Search Form" at bounding box center [687, 128] width 576 height 33
paste input "TV79MO"
type input "TV79MO"
click at [872, 259] on button "Search" at bounding box center [924, 276] width 104 height 35
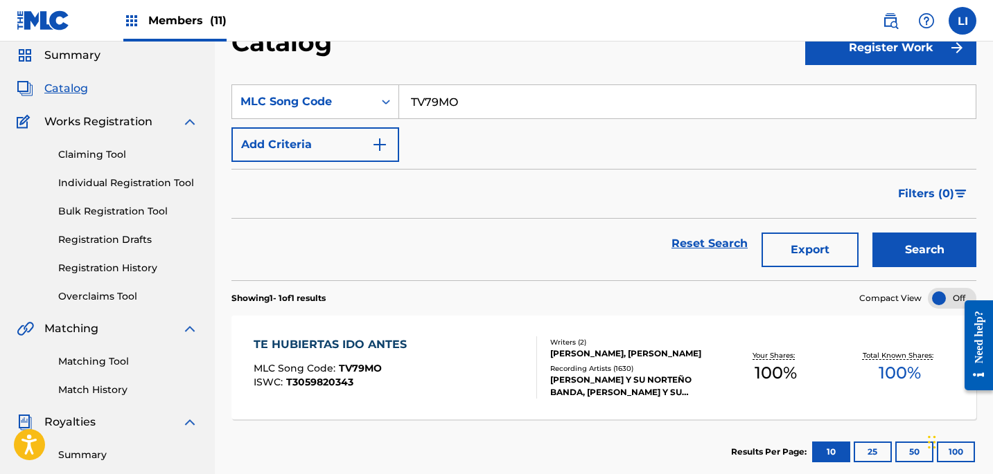
scroll to position [51, 0]
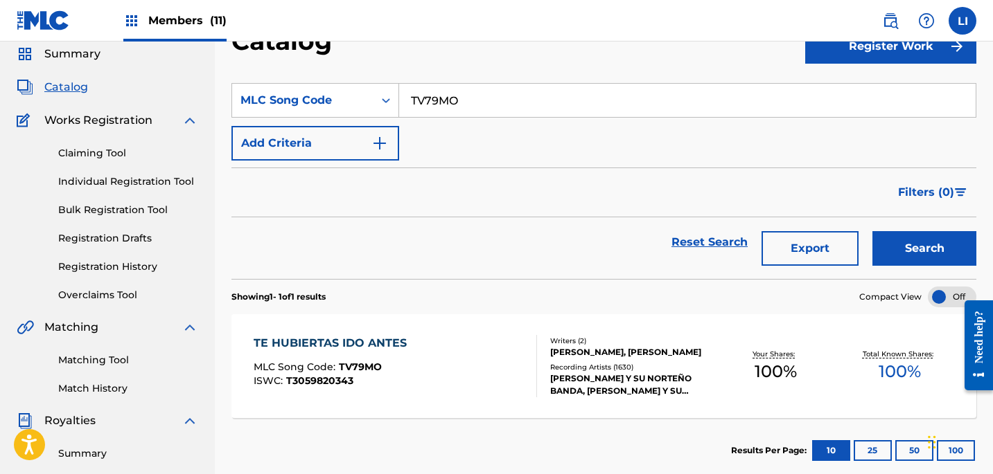
click at [497, 370] on div "TE HUBIERTAS IDO ANTES MLC Song Code : TV79MO ISWC : T3059820343" at bounding box center [395, 366] width 283 height 62
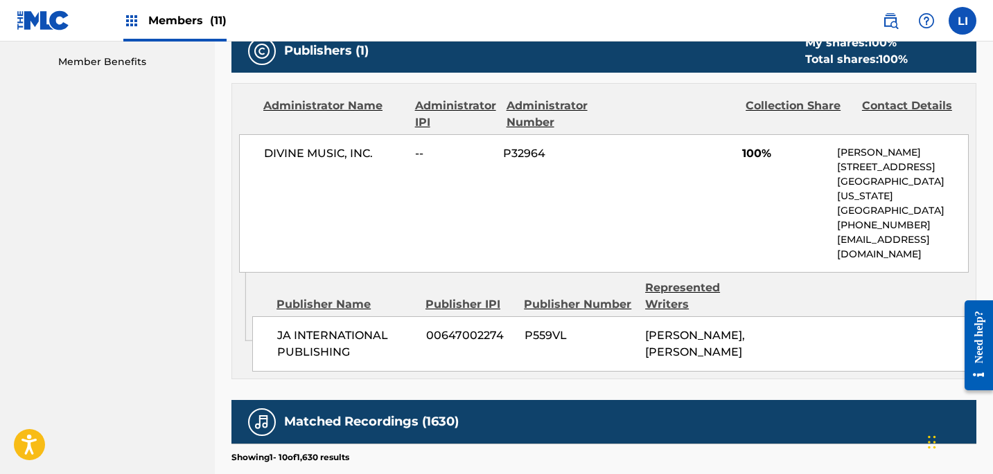
scroll to position [712, 0]
